Goal: Task Accomplishment & Management: Manage account settings

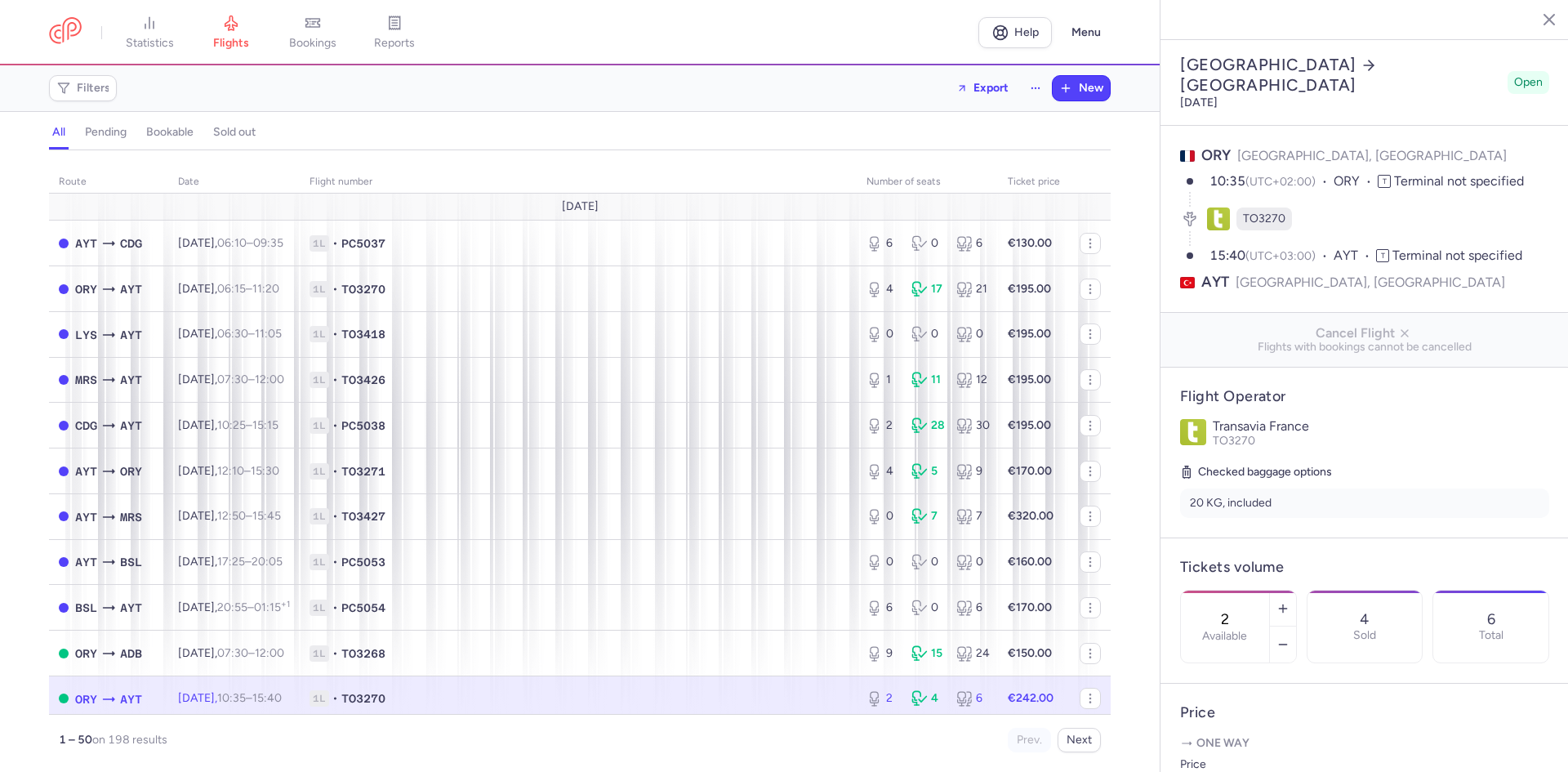
select select "hours"
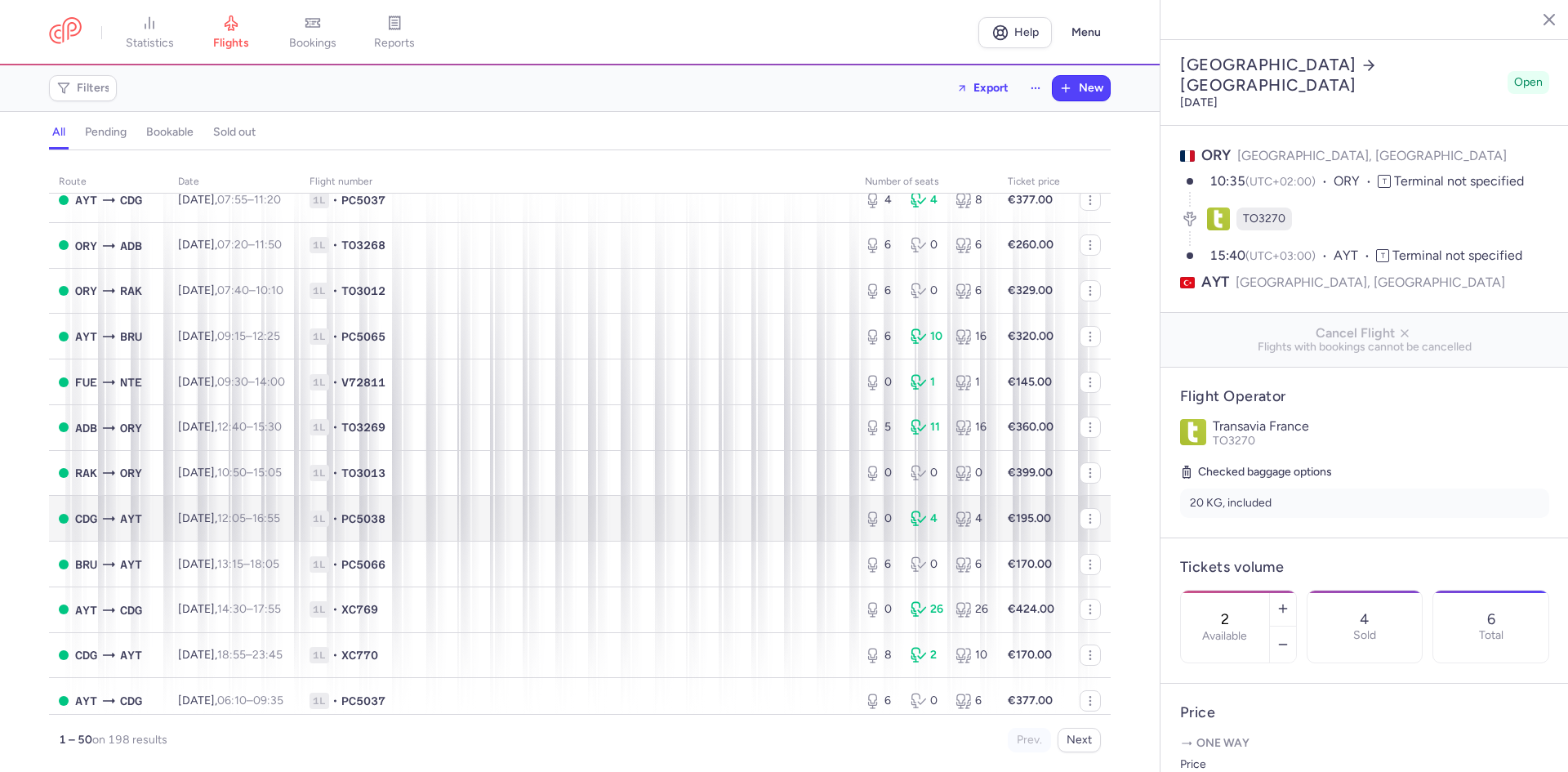
scroll to position [1784, 0]
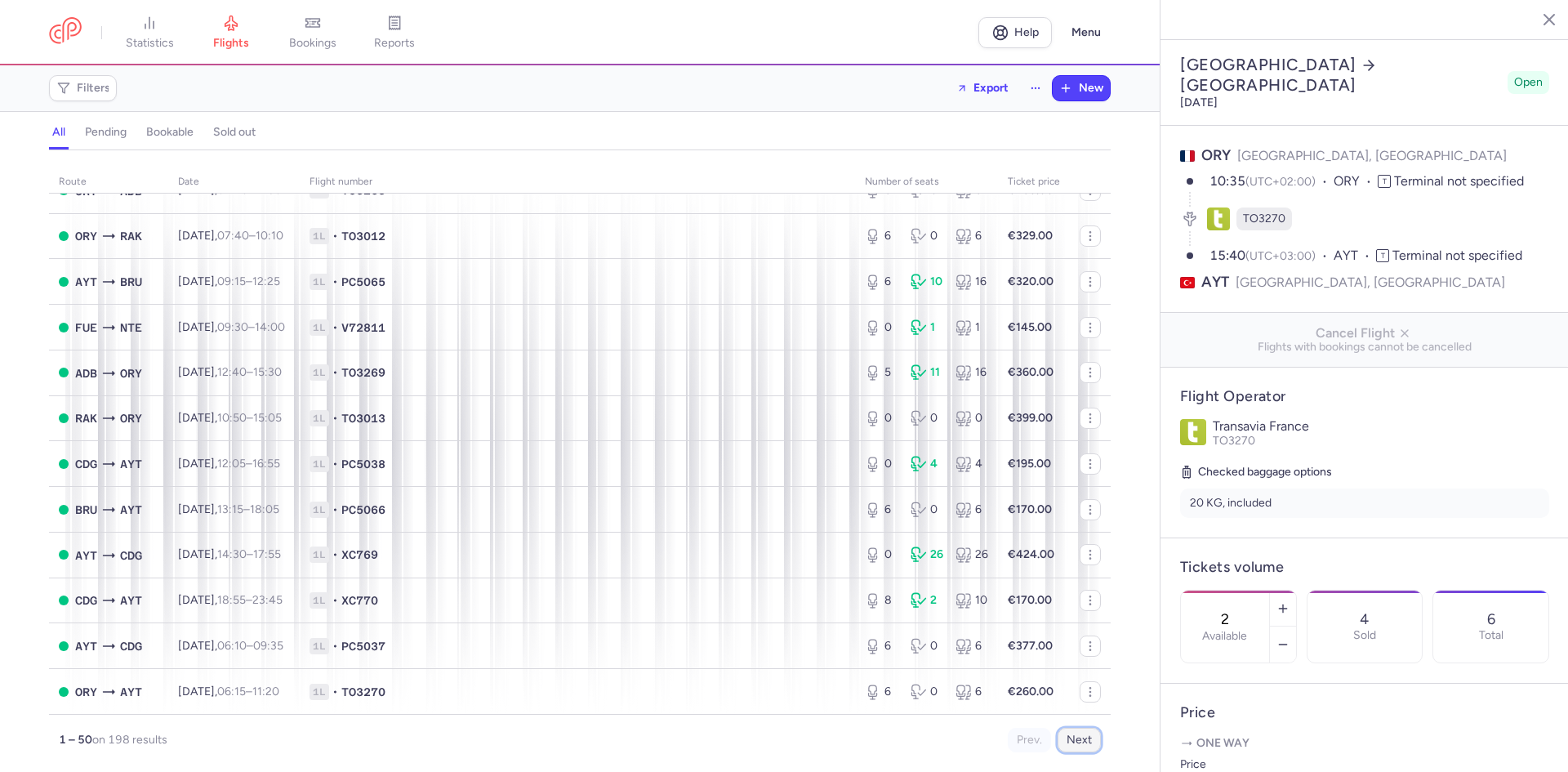
click at [1097, 750] on button "Next" at bounding box center [1079, 740] width 43 height 25
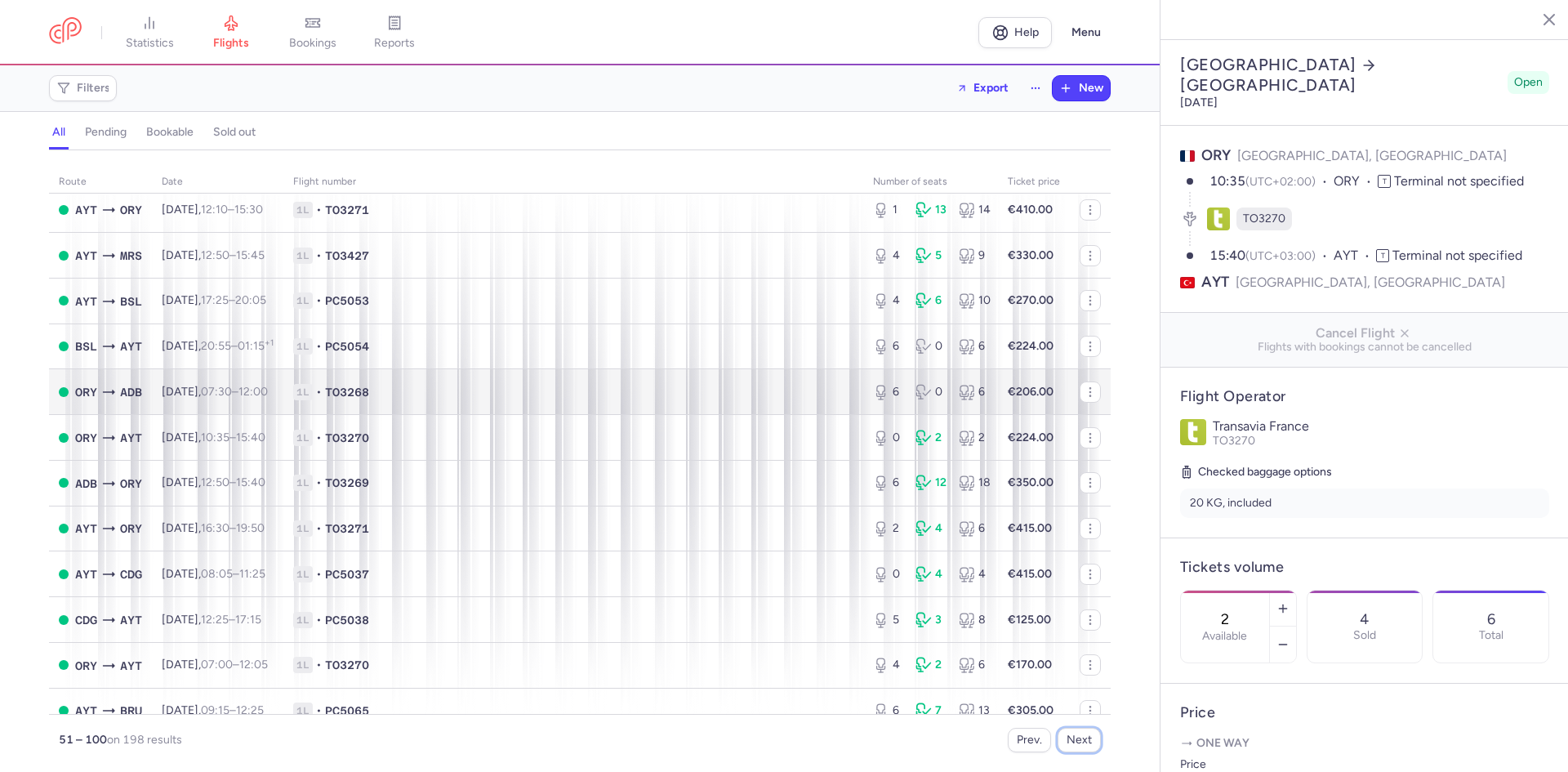
scroll to position [245, 0]
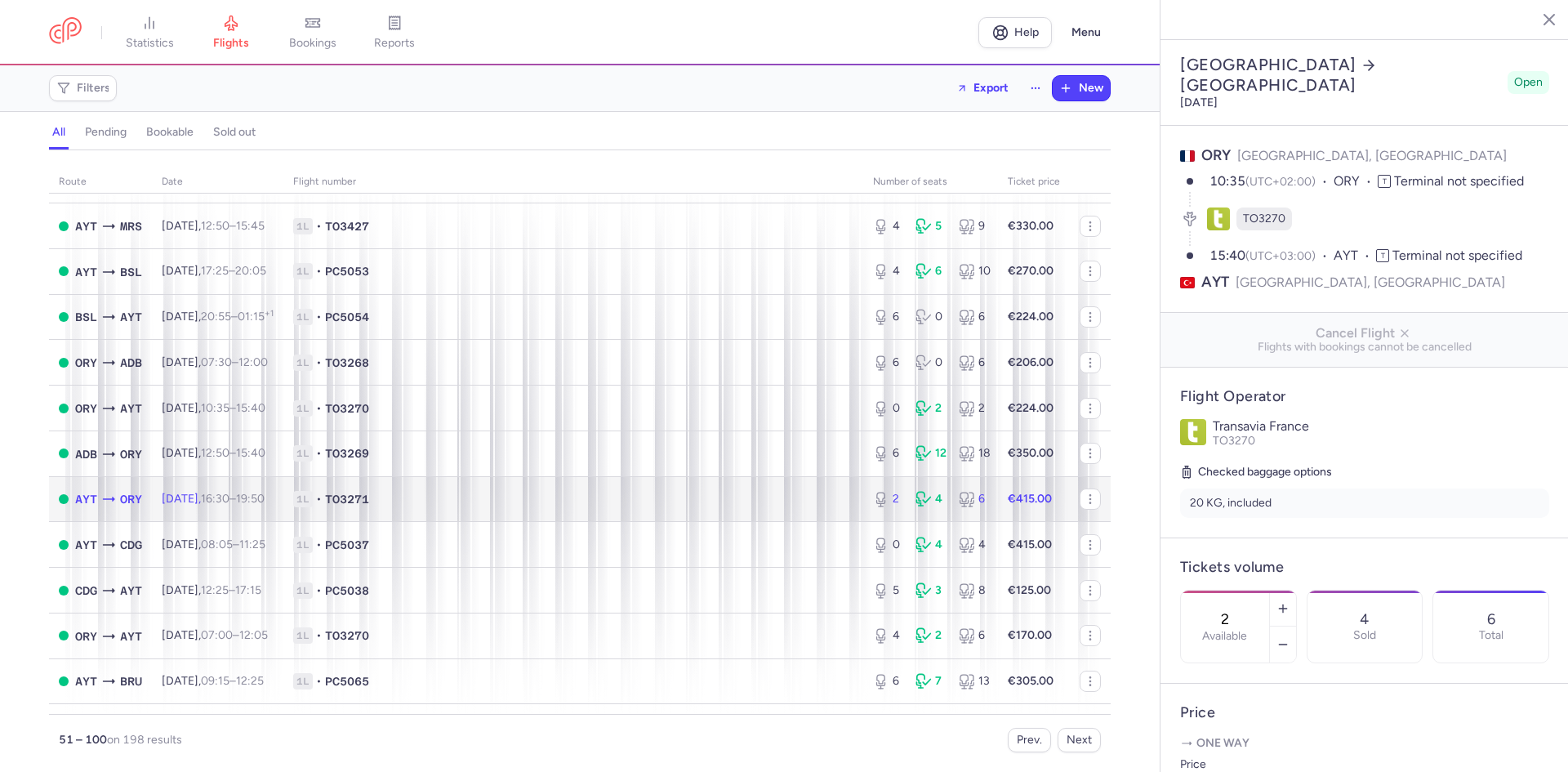
click at [498, 488] on td "1L • TO3271" at bounding box center [573, 499] width 580 height 46
type input "1"
select select "days"
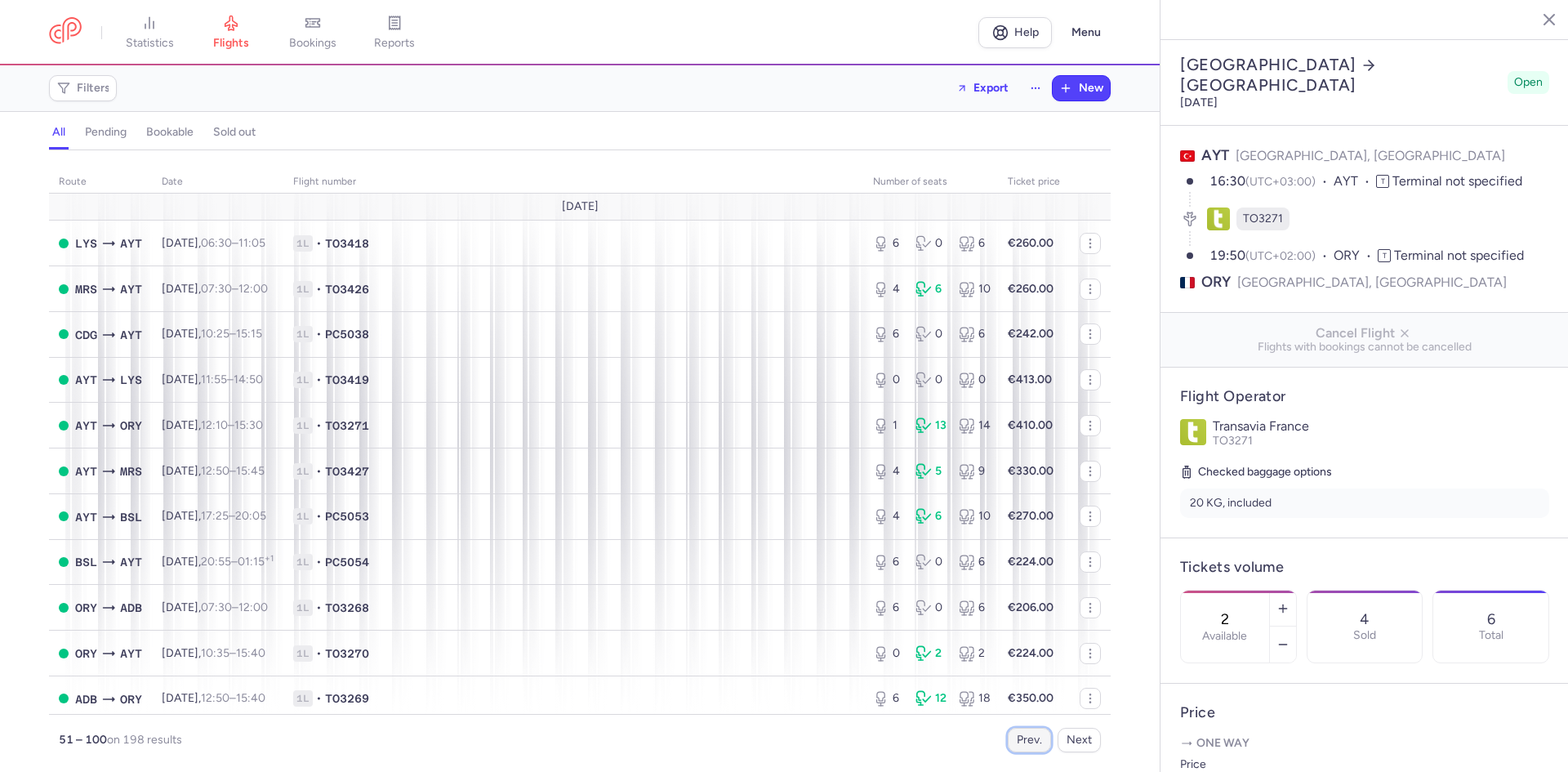
click at [1035, 739] on button "Prev." at bounding box center [1029, 740] width 43 height 25
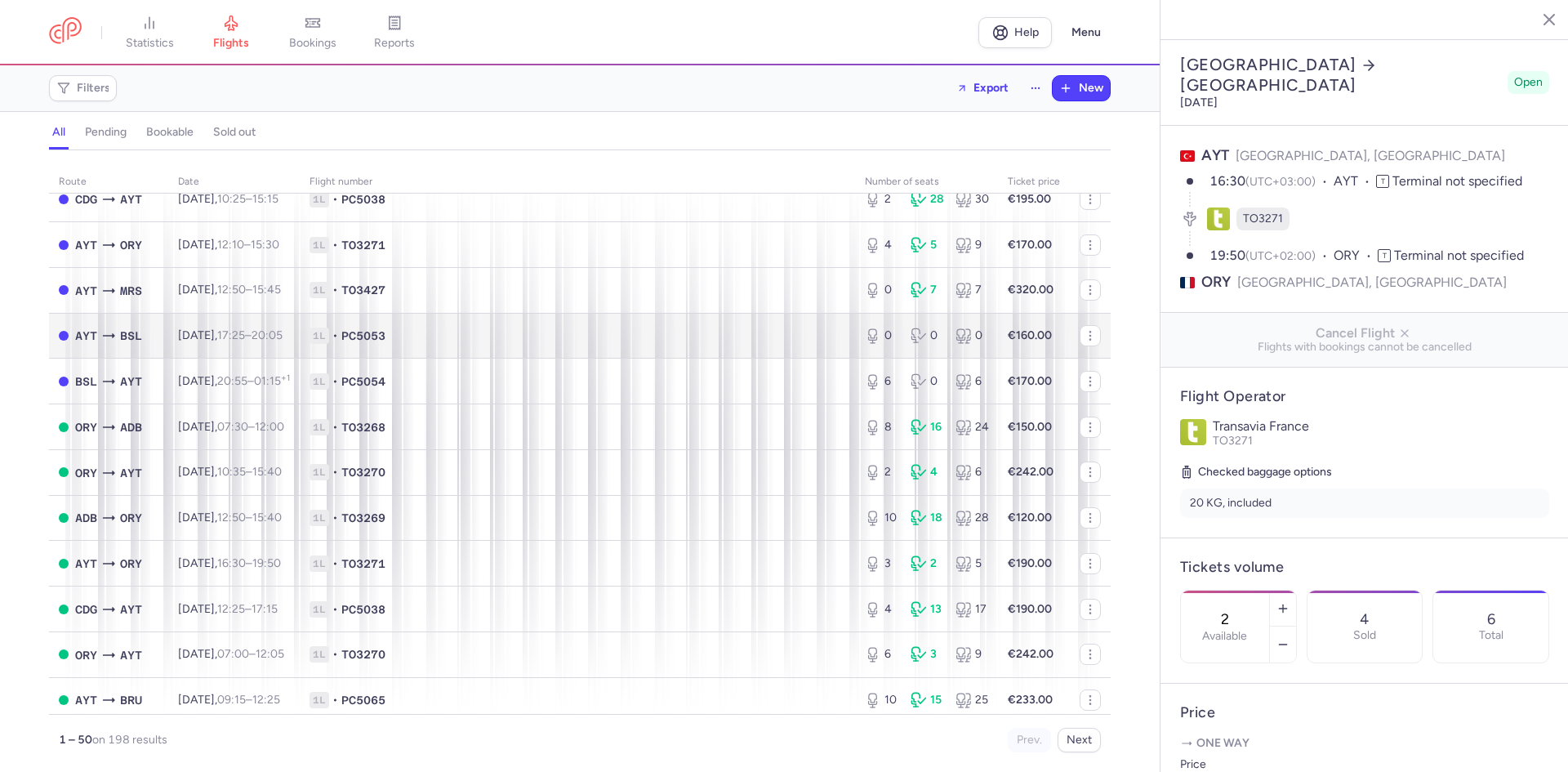
scroll to position [245, 0]
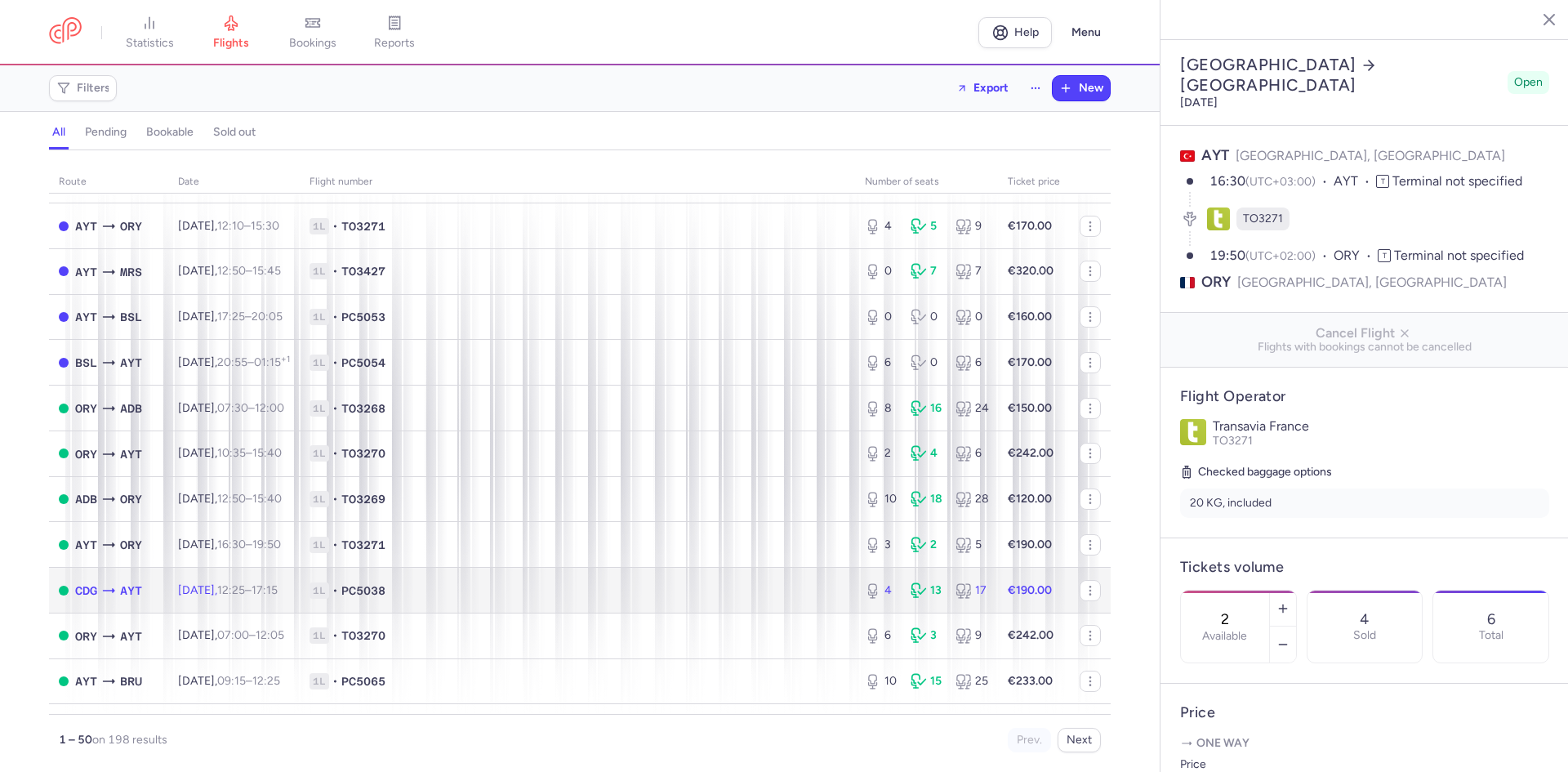
click at [496, 591] on span "1L • PC5038" at bounding box center [577, 591] width 535 height 16
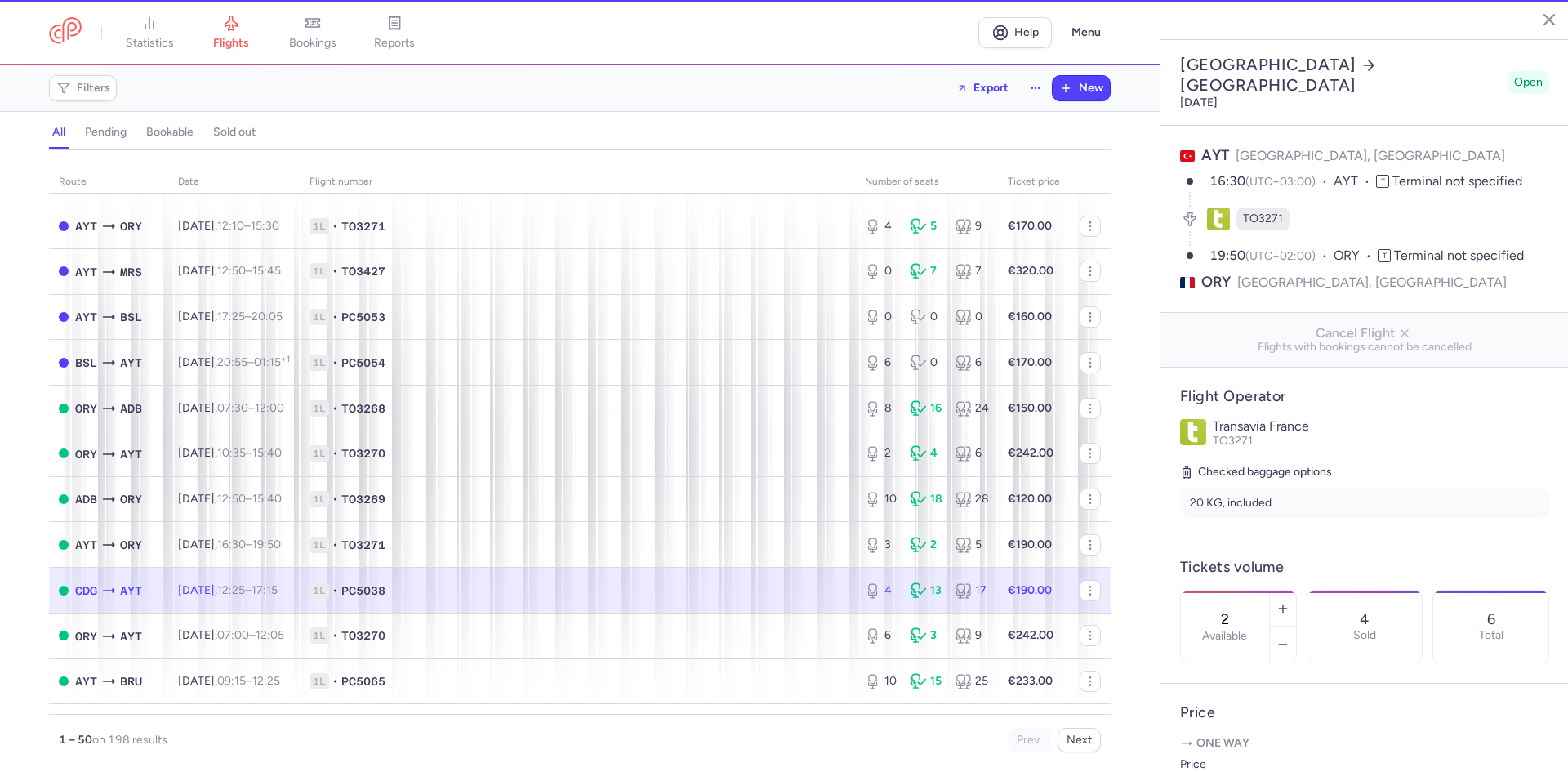
type input "4"
type input "12"
select select "hours"
